Goal: Task Accomplishment & Management: Use online tool/utility

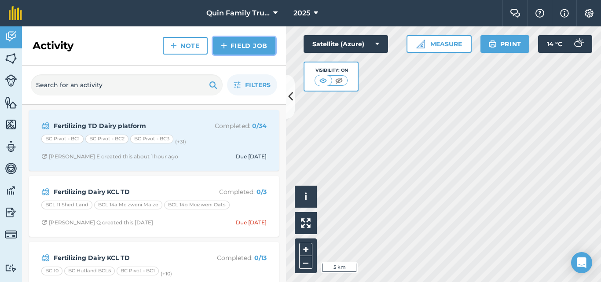
click at [252, 53] on link "Field Job" at bounding box center [244, 46] width 62 height 18
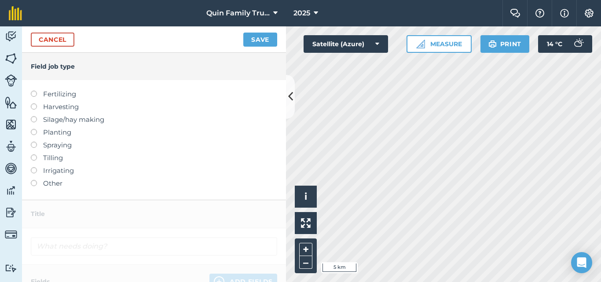
click at [53, 89] on label "Fertilizing" at bounding box center [154, 94] width 246 height 11
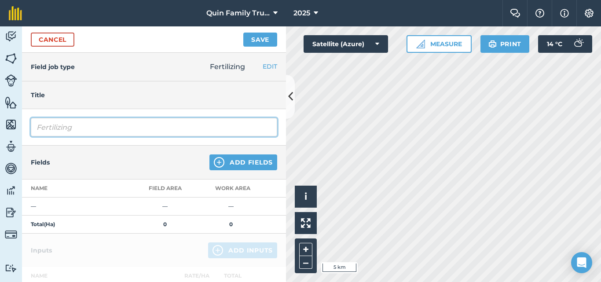
click at [102, 133] on input "Fertilizing" at bounding box center [154, 127] width 246 height 18
type input "Fertilizing [MEDICAL_DATA] Dairy platform"
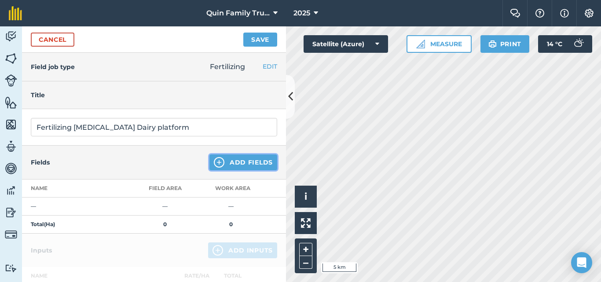
click at [233, 167] on button "Add Fields" at bounding box center [243, 162] width 68 height 16
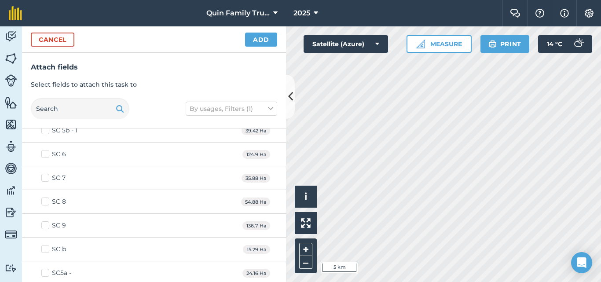
scroll to position [5628, 0]
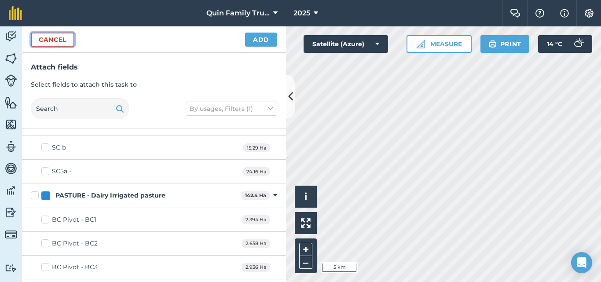
click at [74, 40] on button "Cancel" at bounding box center [53, 40] width 44 height 14
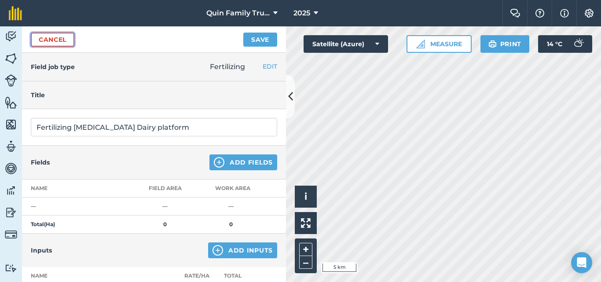
click at [67, 40] on link "Cancel" at bounding box center [53, 40] width 44 height 14
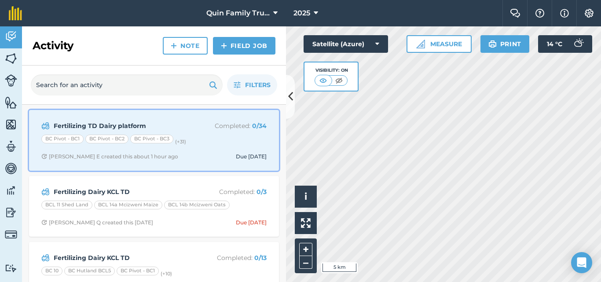
click at [223, 134] on div "Fertilizing TD Dairy platform Completed : 0 / [DATE] Pivot - BC1 BC Pivot - BC2…" at bounding box center [153, 140] width 239 height 50
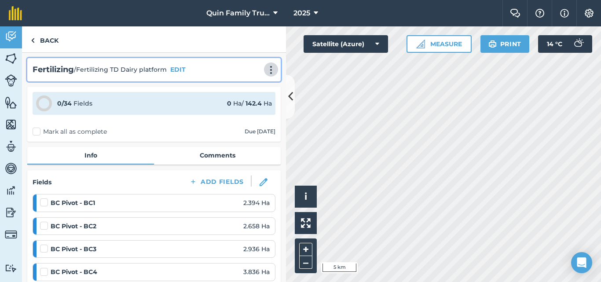
click at [266, 69] on img at bounding box center [271, 70] width 11 height 9
click at [236, 88] on link "Print" at bounding box center [252, 89] width 56 height 18
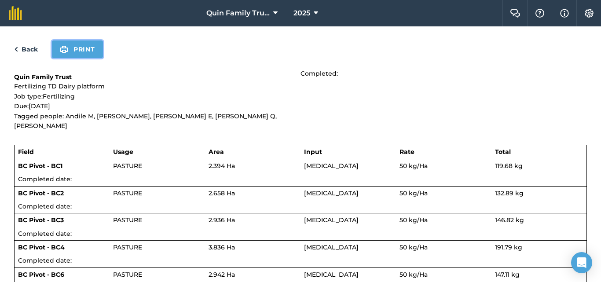
click at [81, 52] on button "Print" at bounding box center [77, 49] width 51 height 18
